Goal: Book appointment/travel/reservation

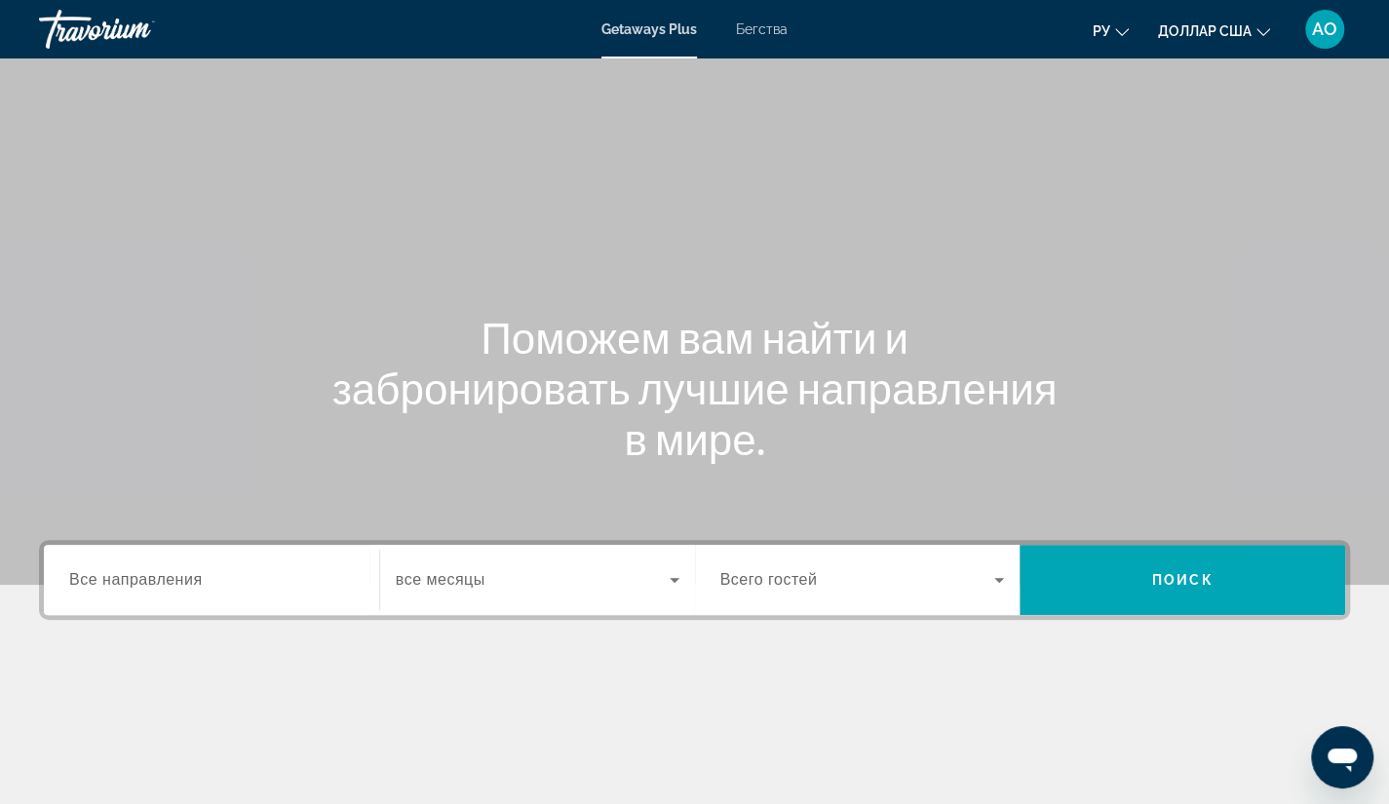
click at [746, 31] on font "Бегства" at bounding box center [762, 29] width 52 height 16
click at [189, 587] on span "Все направления" at bounding box center [136, 579] width 134 height 17
click at [189, 587] on input "Destination Все направления" at bounding box center [211, 580] width 285 height 23
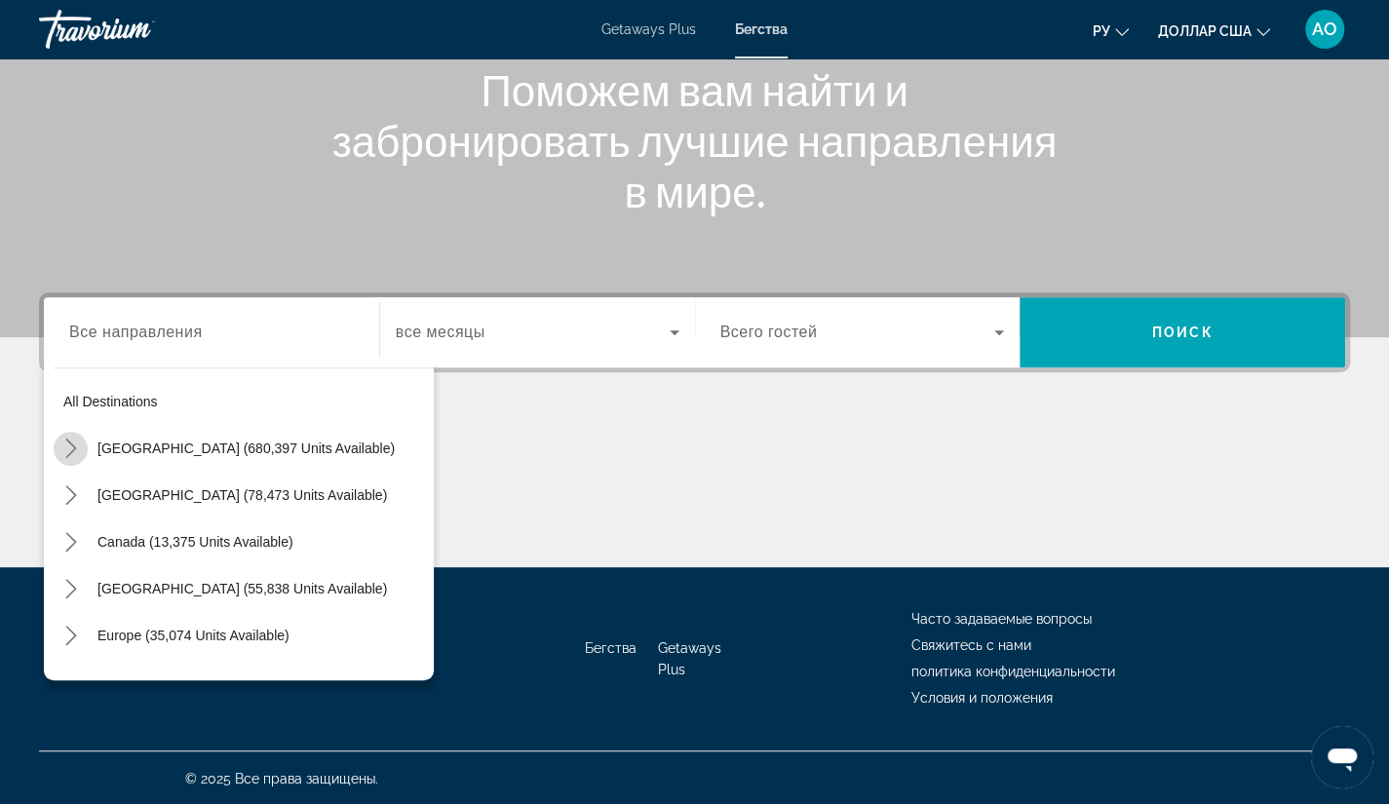
click at [59, 443] on mat-icon "Toggle United States (680,397 units available) submenu" at bounding box center [71, 449] width 34 height 34
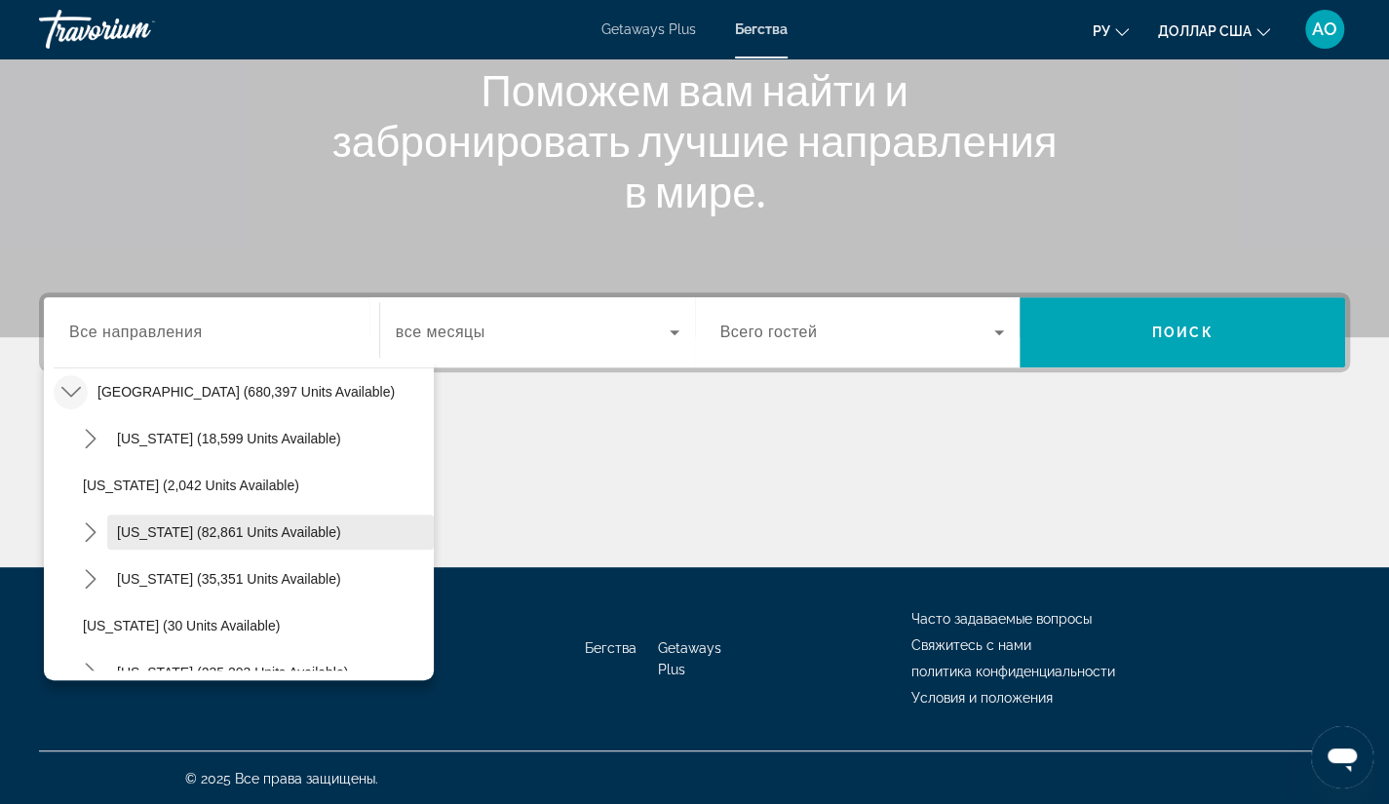
drag, startPoint x: 59, startPoint y: 443, endPoint x: 155, endPoint y: 547, distance: 140.7
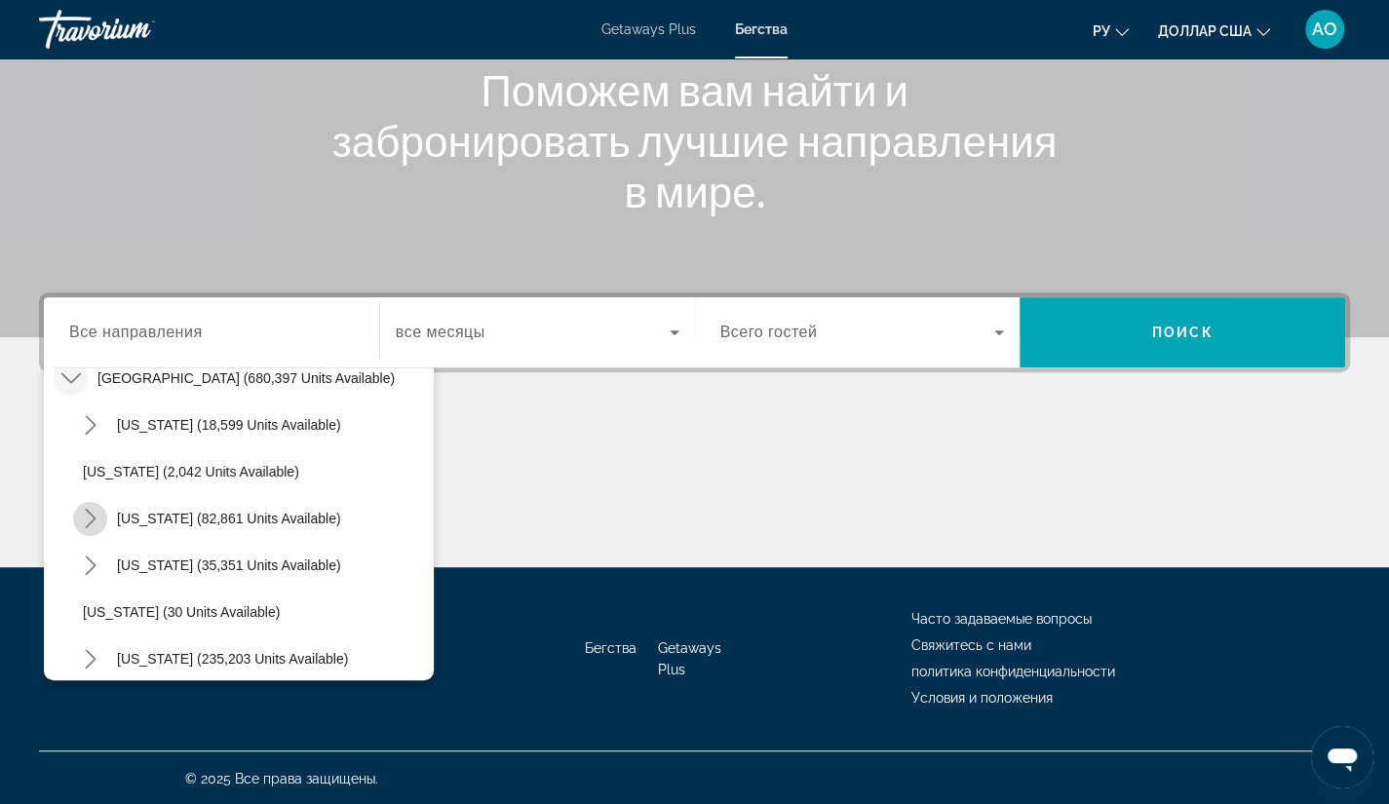
click at [86, 517] on icon "Toggle California (82,861 units available) submenu" at bounding box center [90, 518] width 19 height 19
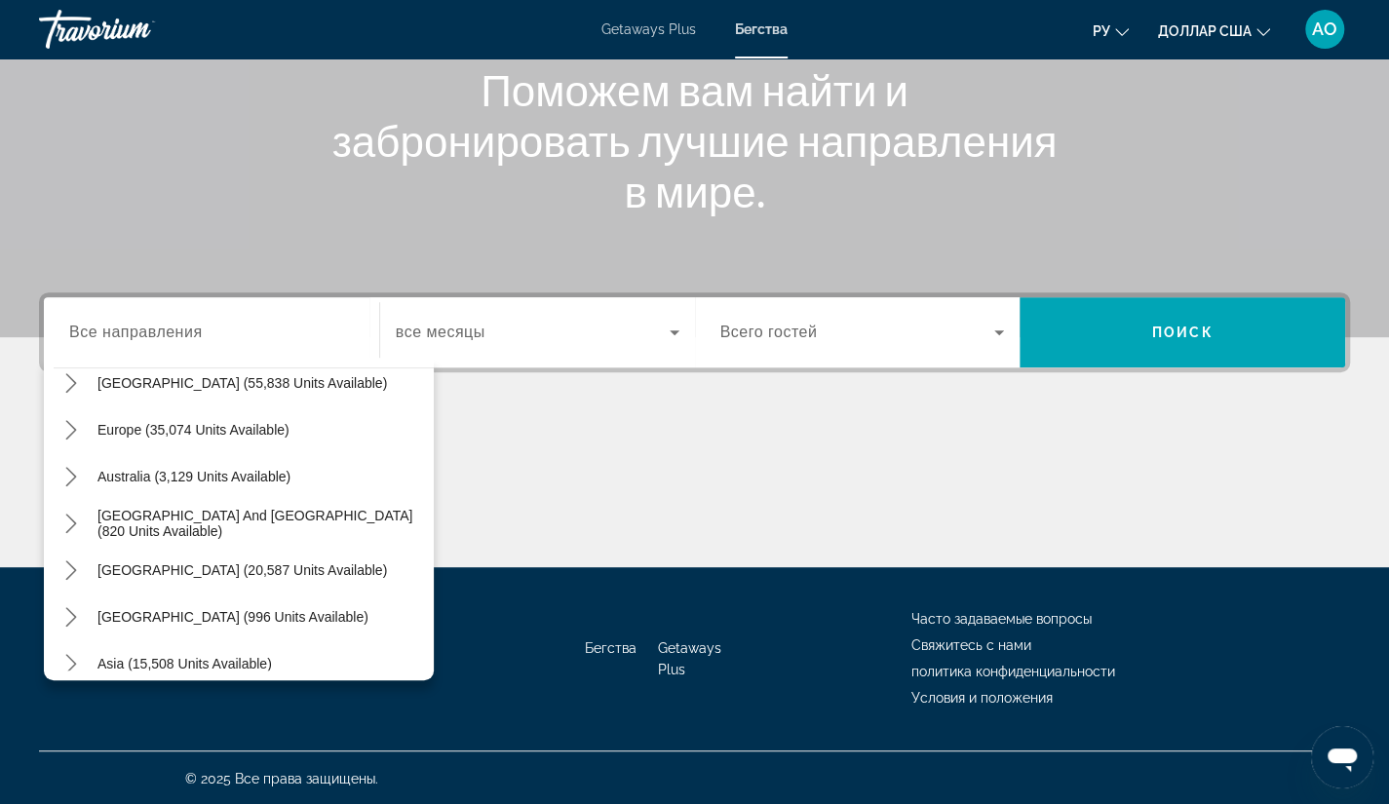
scroll to position [2655, 0]
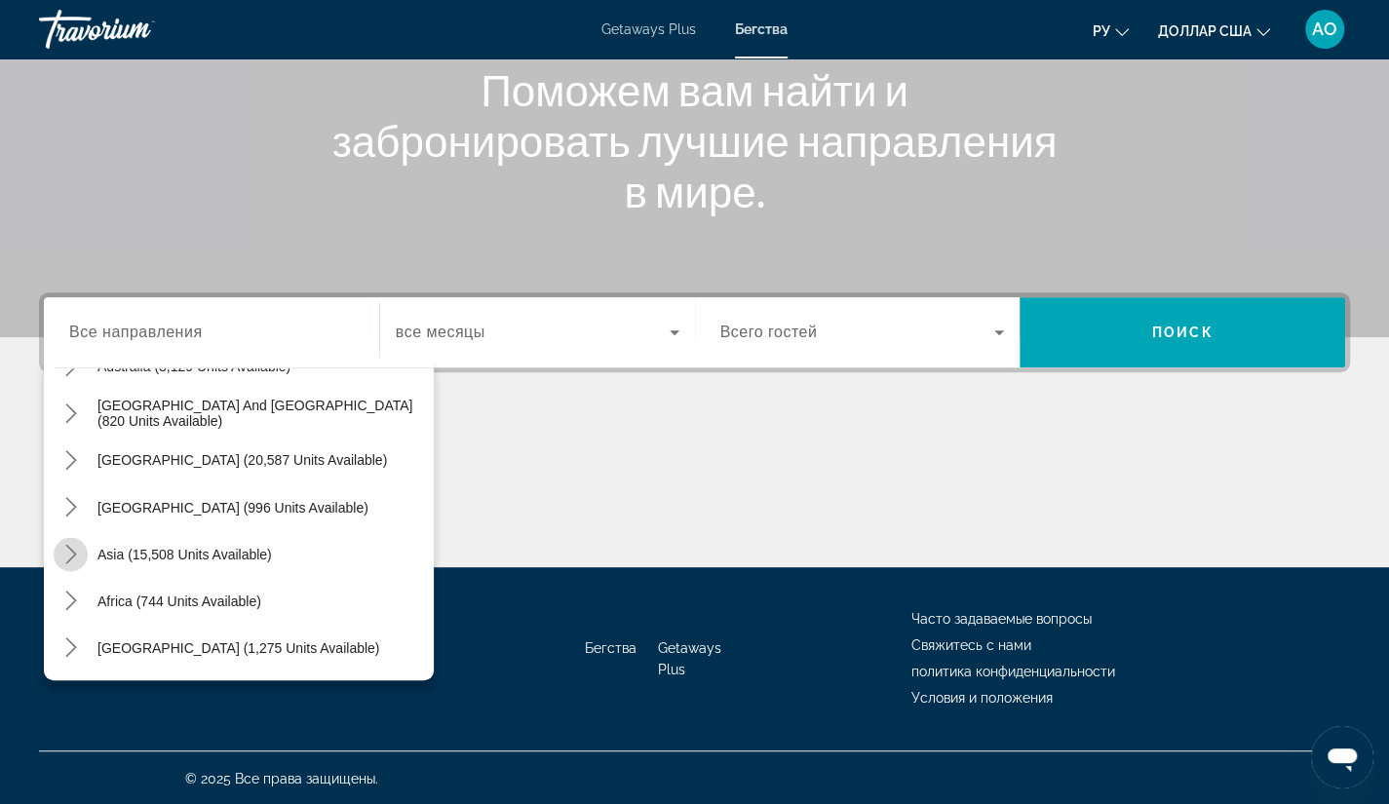
click at [66, 547] on icon "Toggle Asia (15,508 units available) submenu" at bounding box center [70, 553] width 19 height 19
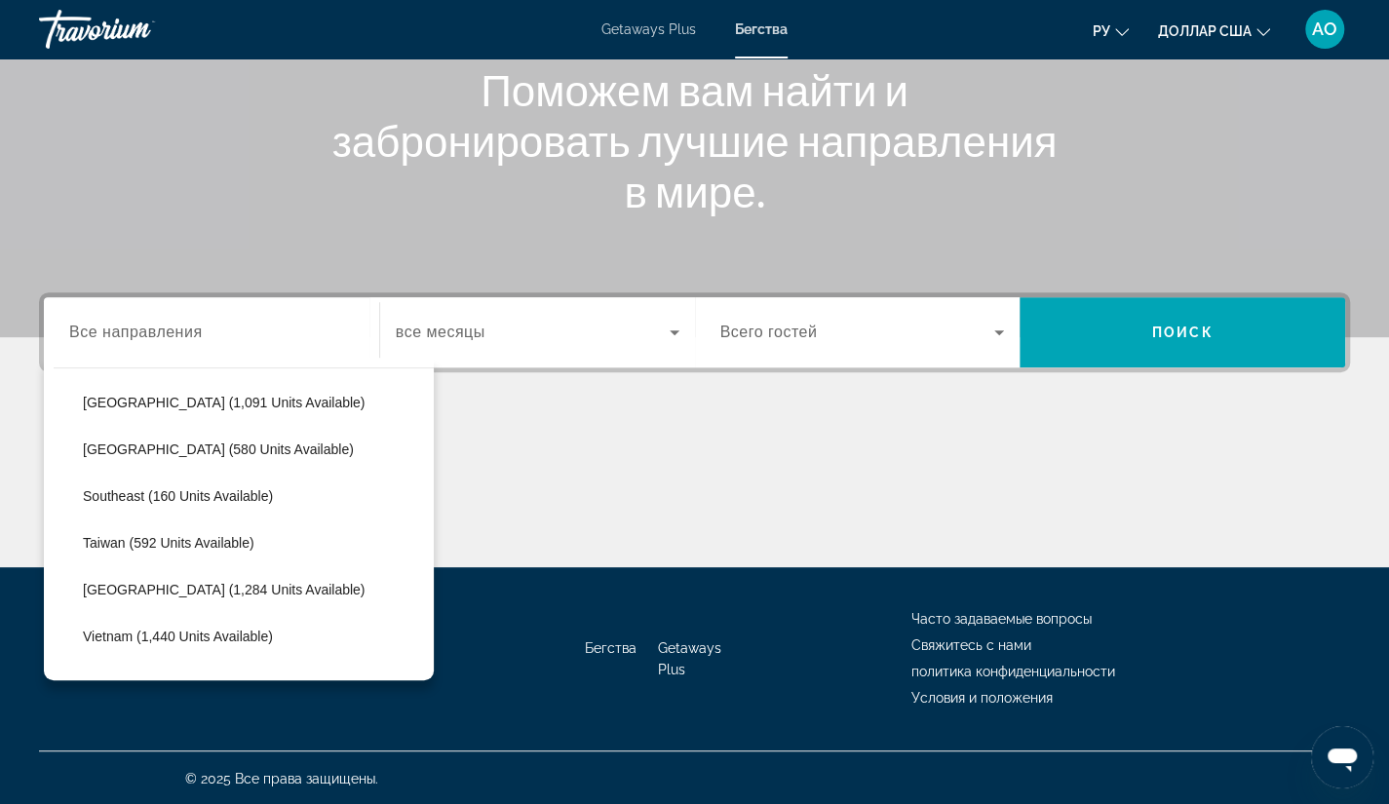
scroll to position [3230, 0]
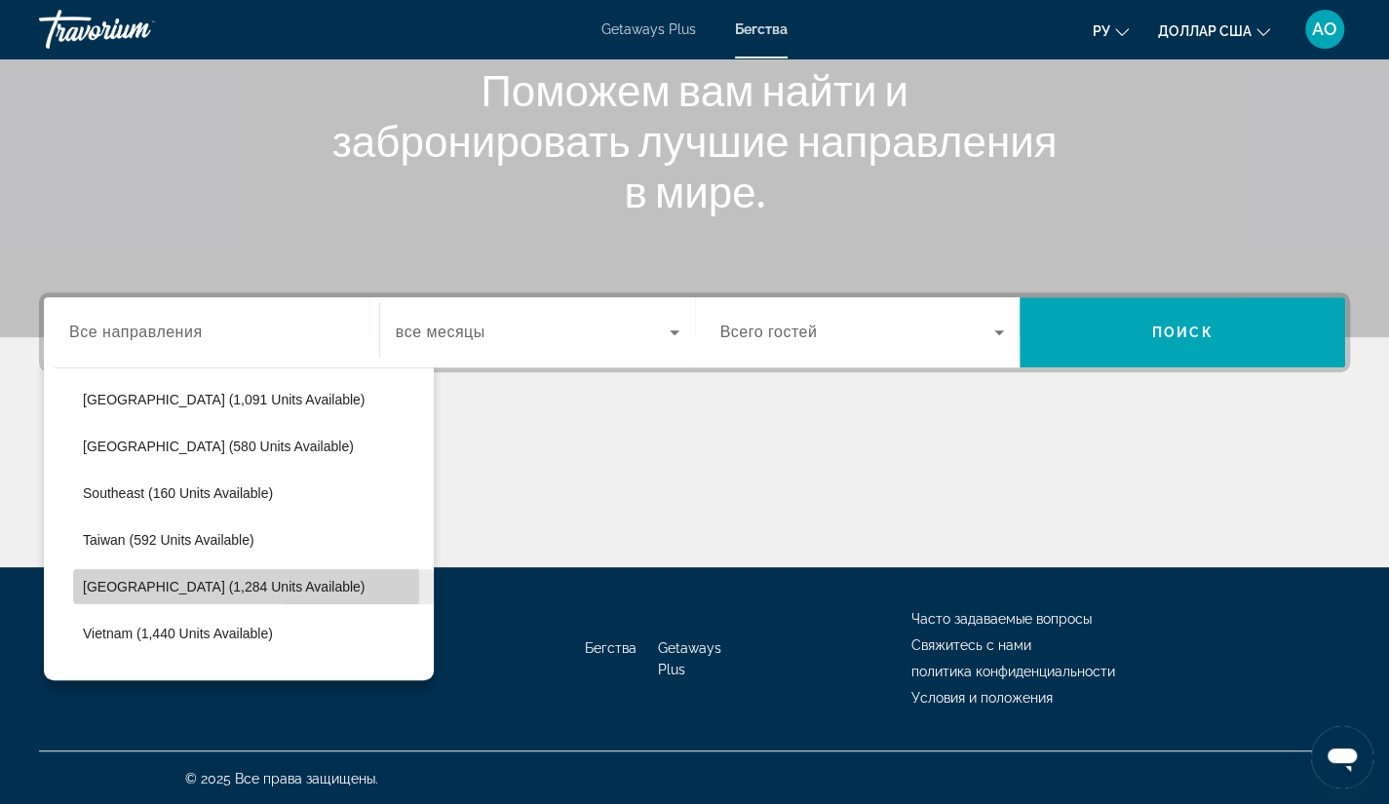
click at [103, 586] on span "[GEOGRAPHIC_DATA] (1,284 units available)" at bounding box center [224, 587] width 282 height 16
type input "**********"
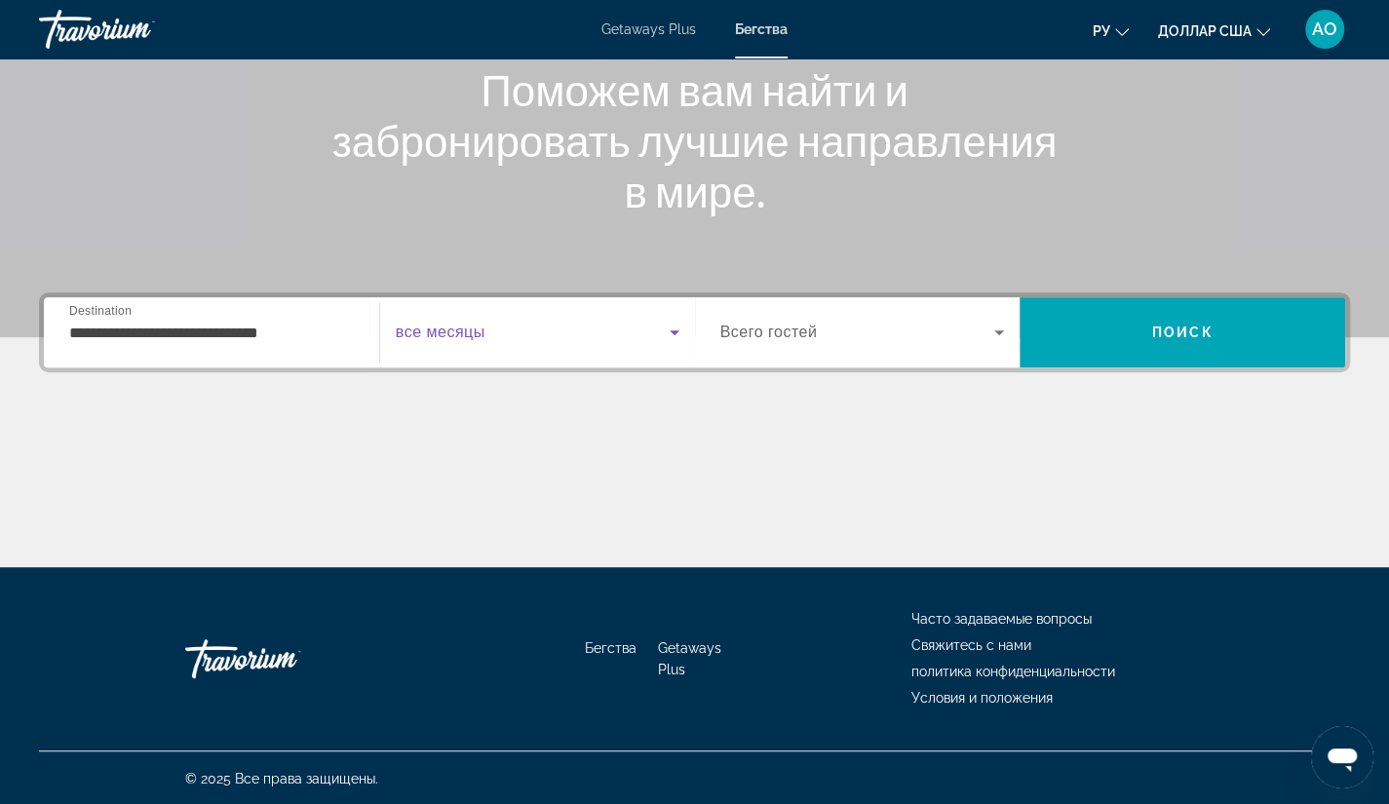
click at [678, 333] on icon "Search widget" at bounding box center [674, 332] width 23 height 23
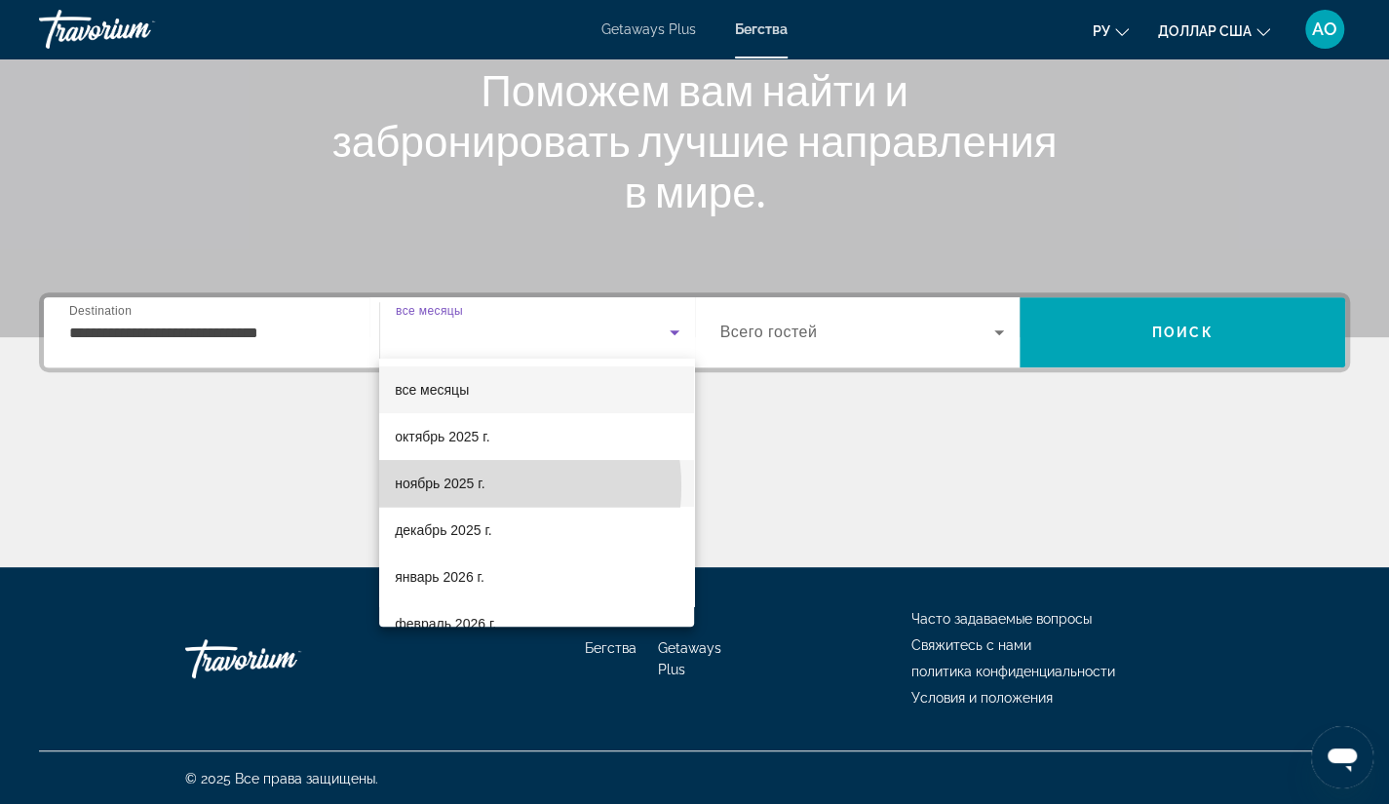
click at [478, 486] on font "ноябрь 2025 г." at bounding box center [440, 484] width 90 height 16
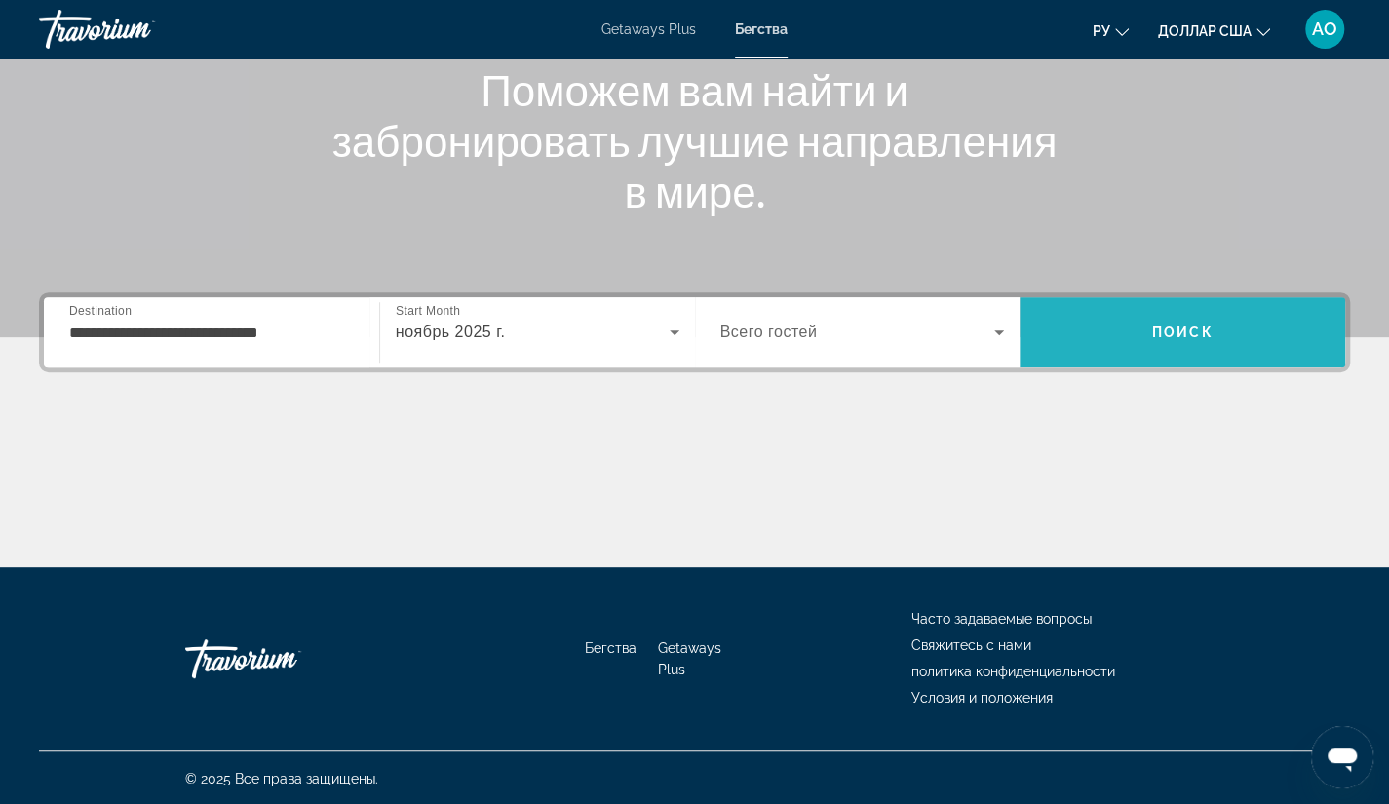
click at [1179, 332] on span "Поиск" at bounding box center [1182, 333] width 61 height 16
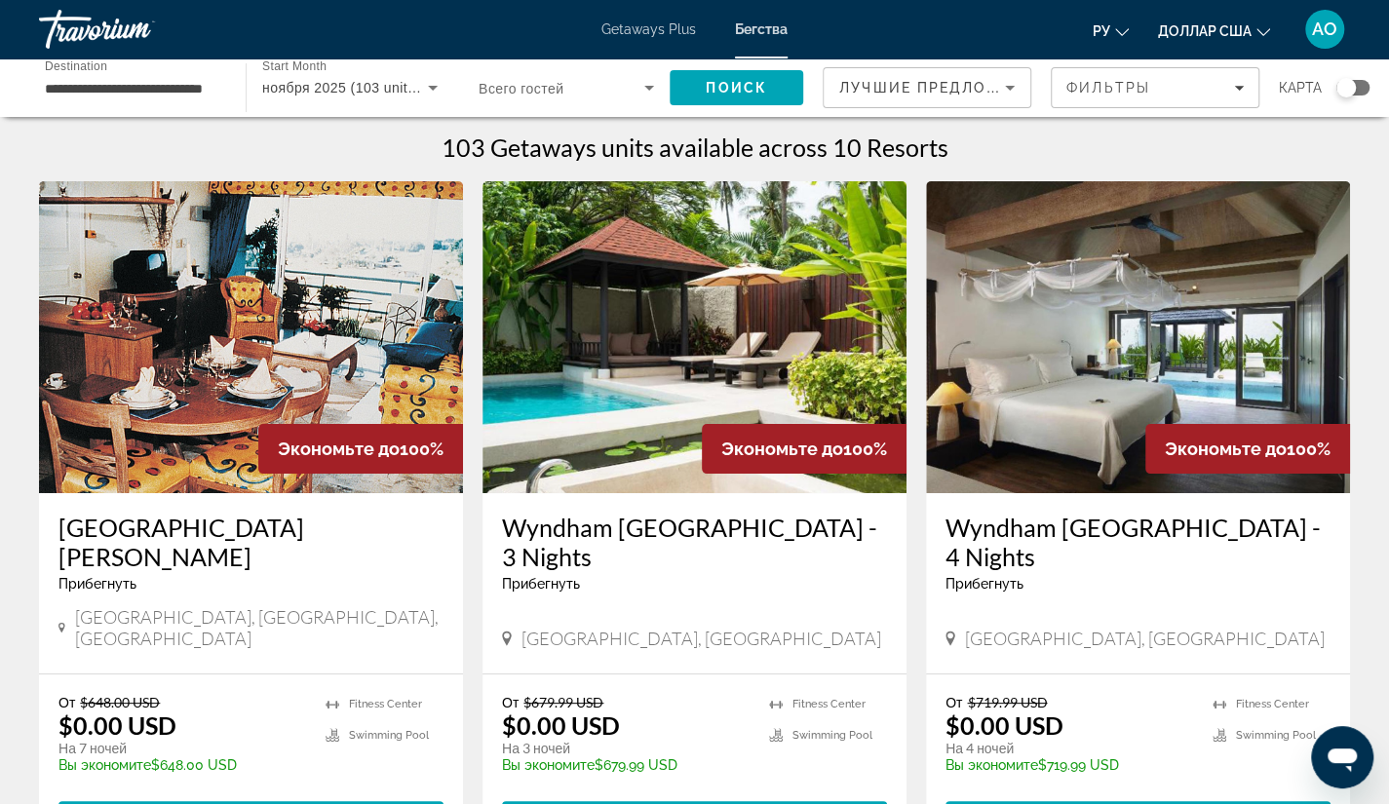
scroll to position [62, 0]
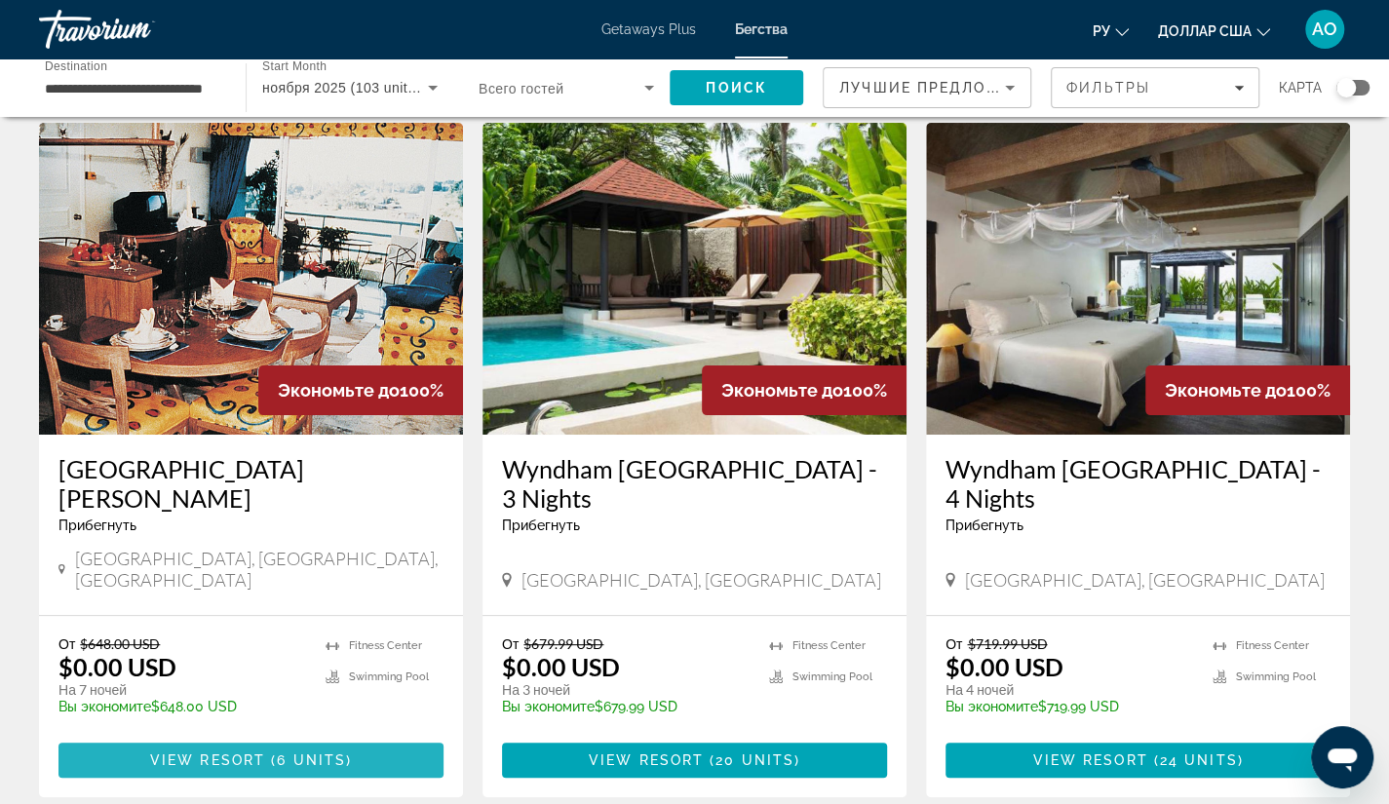
click at [197, 752] on span "View Resort" at bounding box center [207, 760] width 115 height 16
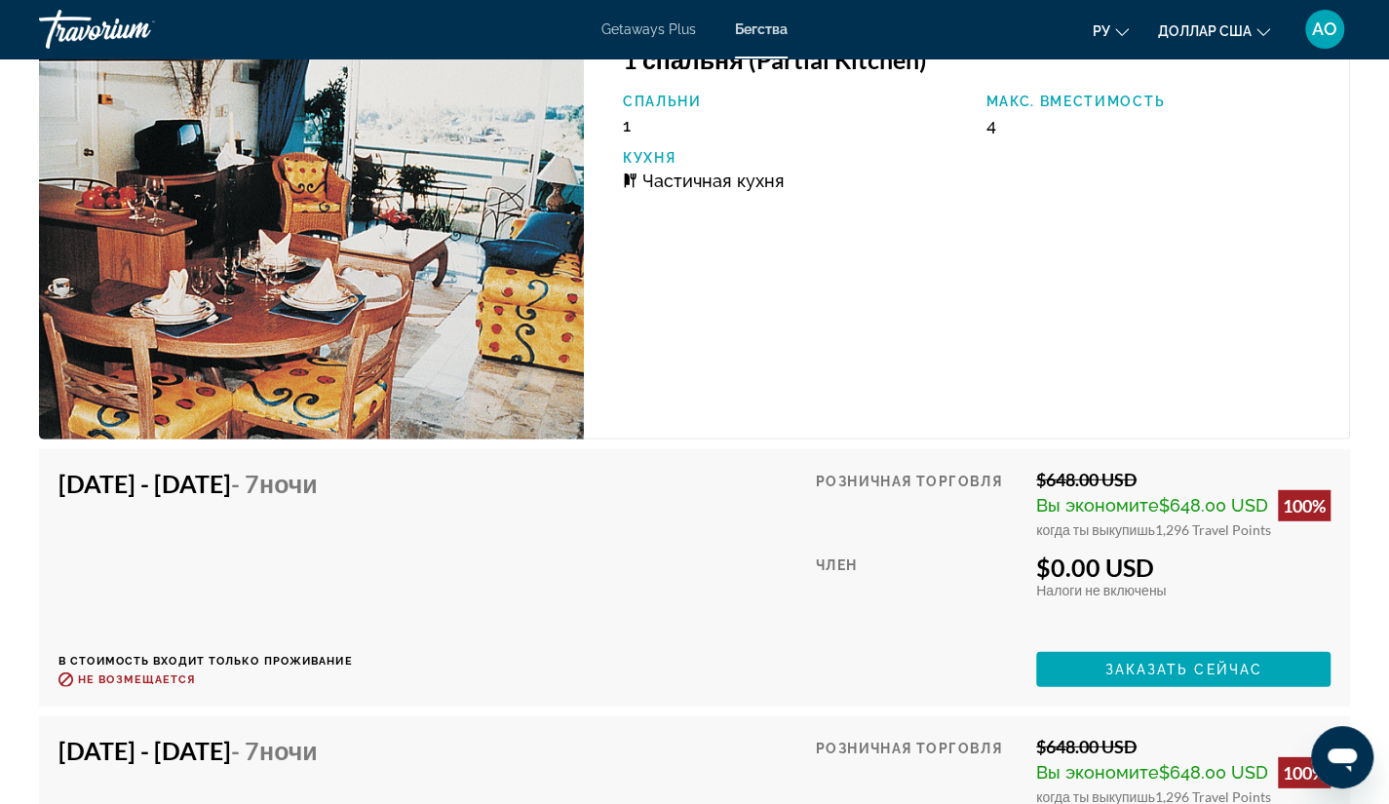
scroll to position [2815, 0]
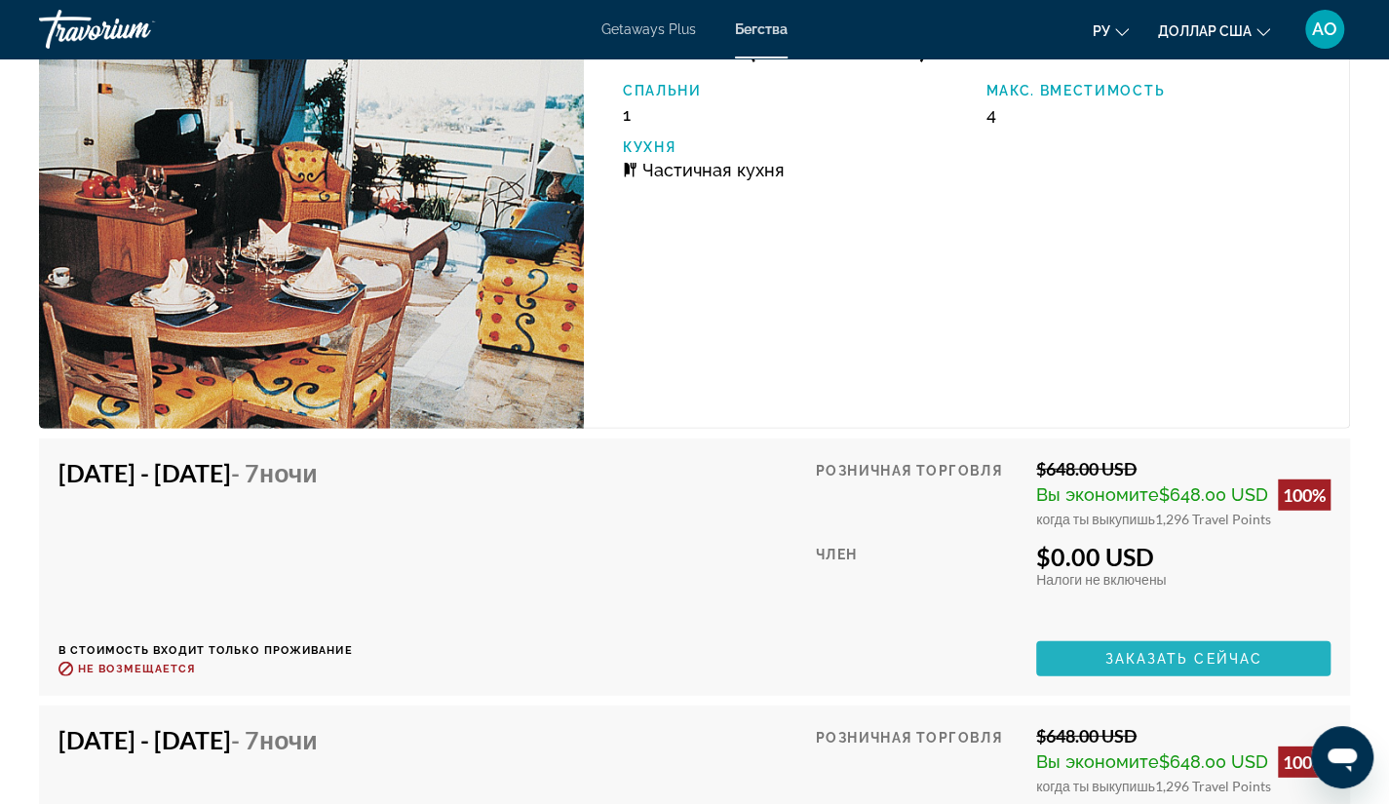
click at [1138, 658] on span "Заказать сейчас" at bounding box center [1183, 659] width 158 height 16
